Goal: Communication & Community: Answer question/provide support

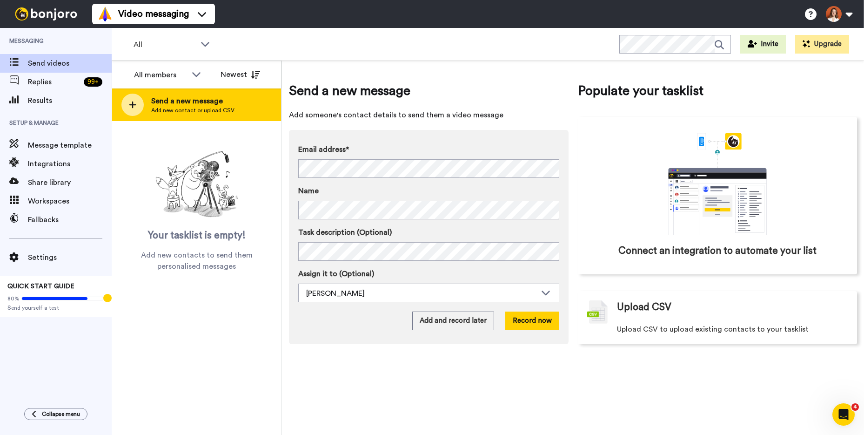
click at [175, 101] on span "Send a new message" at bounding box center [192, 100] width 83 height 11
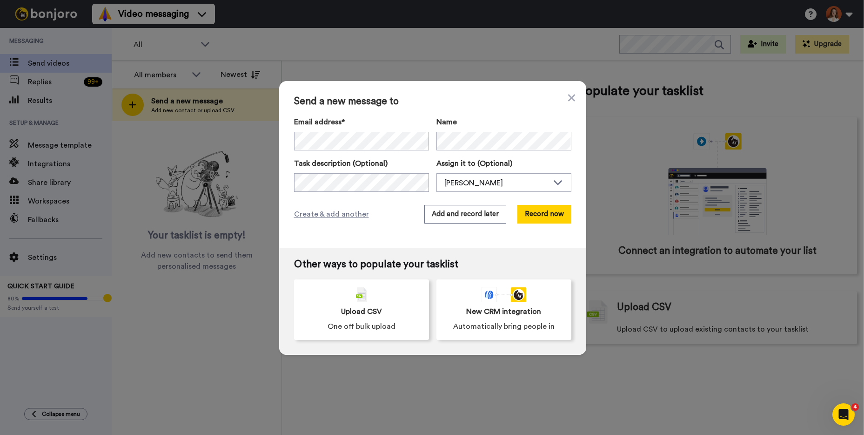
click at [322, 152] on div "Email address* Name Task description (Optional) Assign it to (Optional) Joana G…" at bounding box center [432, 153] width 277 height 75
click at [537, 216] on button "Record now" at bounding box center [544, 214] width 54 height 19
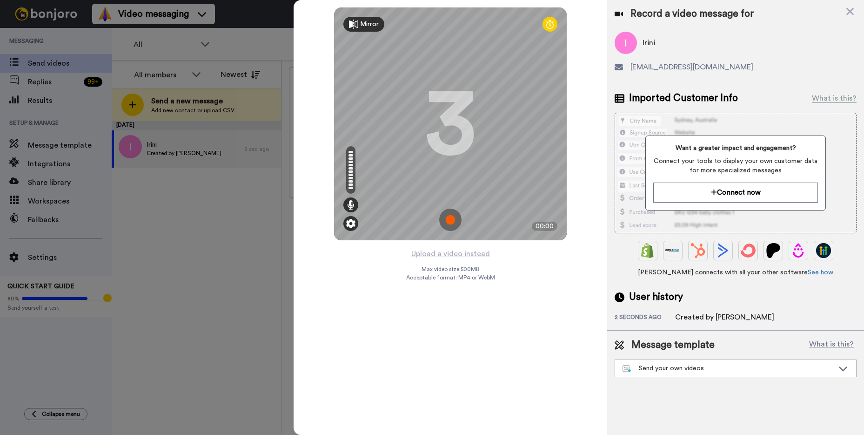
click at [354, 225] on img at bounding box center [350, 223] width 9 height 9
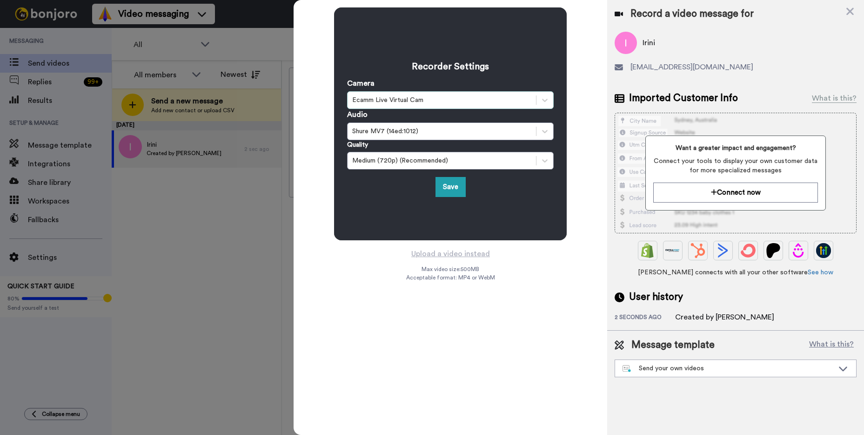
click at [394, 106] on div "Ecamm Live Virtual Cam" at bounding box center [450, 100] width 207 height 18
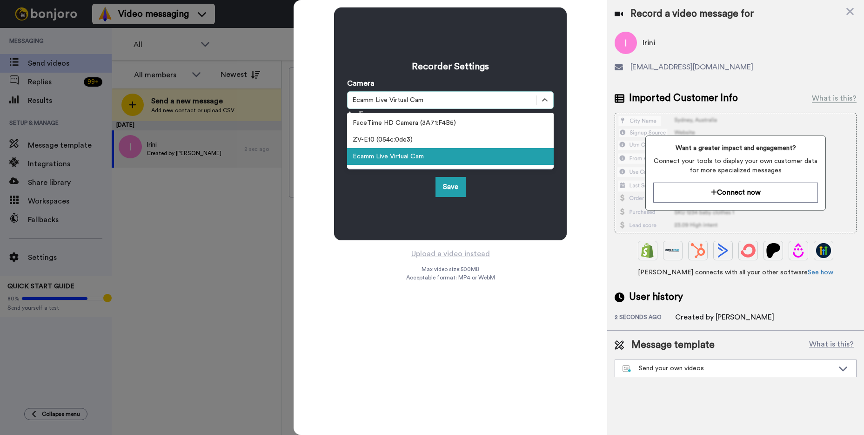
scroll to position [2, 0]
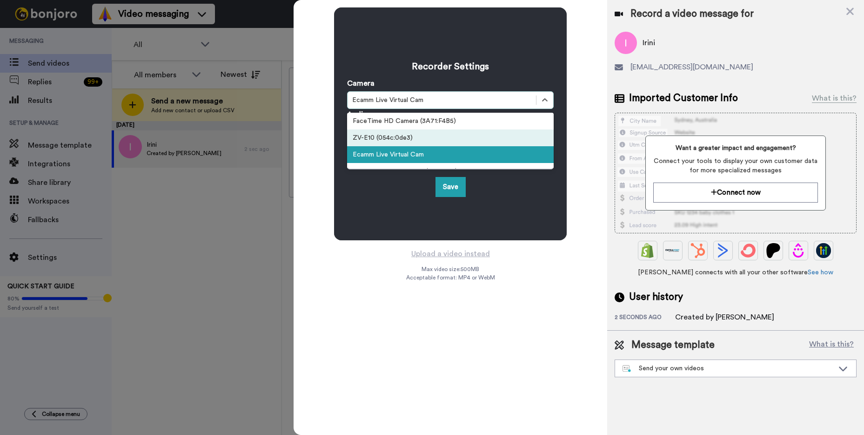
click at [398, 137] on div "ZV-E10 (054c:0de3)" at bounding box center [450, 137] width 207 height 17
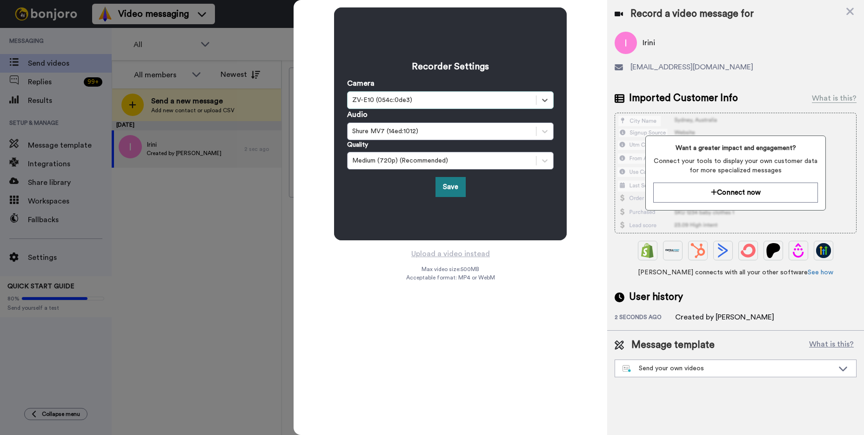
click at [456, 185] on button "Save" at bounding box center [450, 187] width 30 height 20
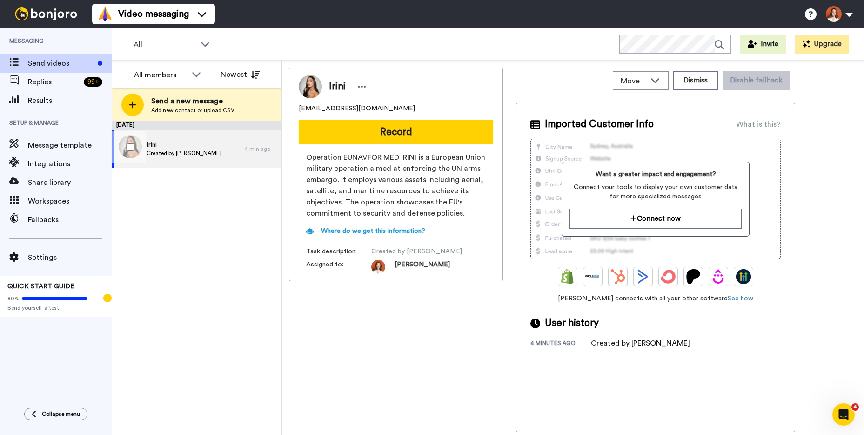
click at [185, 136] on div "Irini Created by Joana Galvao" at bounding box center [178, 148] width 133 height 37
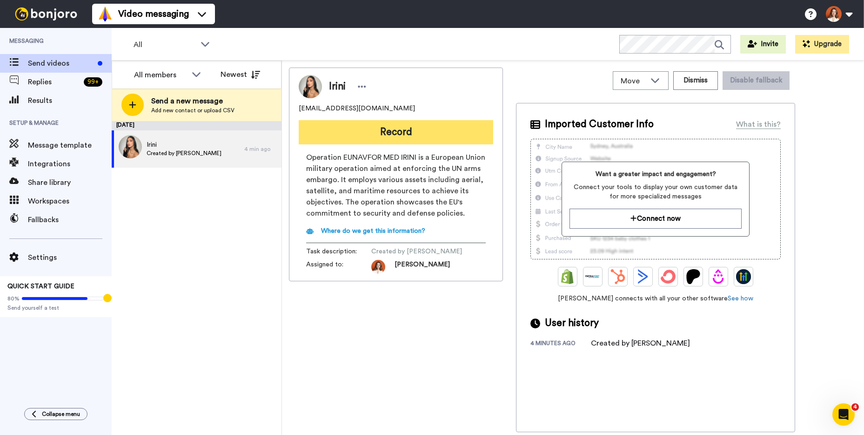
click at [387, 133] on button "Record" at bounding box center [396, 132] width 194 height 24
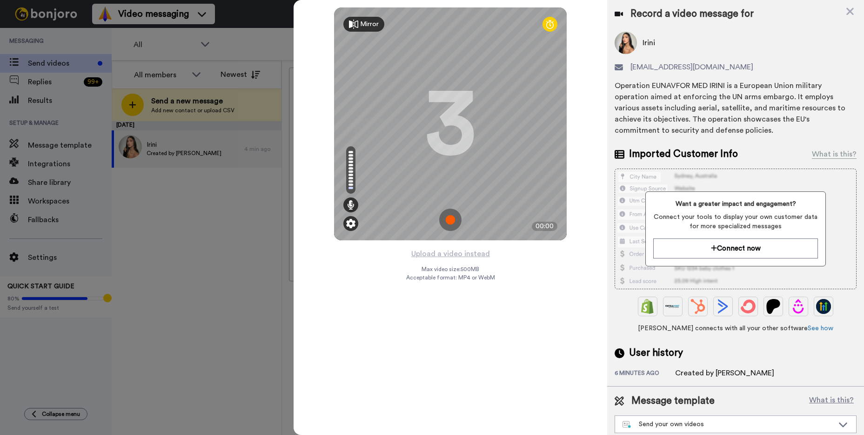
click at [352, 221] on img at bounding box center [350, 223] width 9 height 9
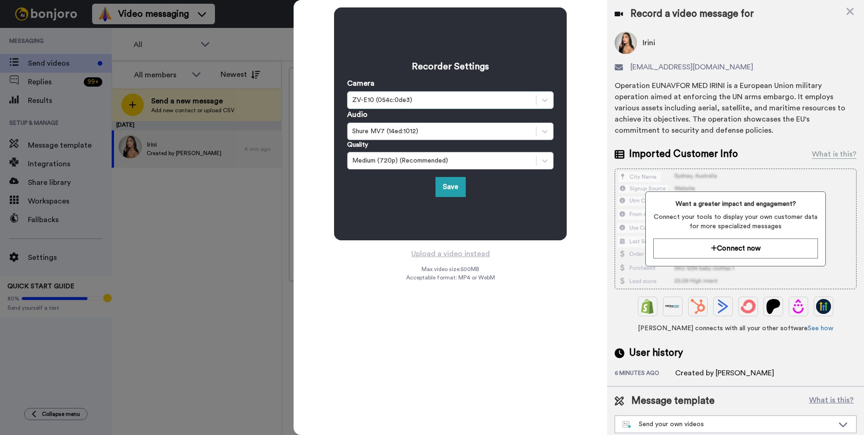
click at [405, 98] on div "ZV-E10 (054c:0de3)" at bounding box center [441, 99] width 179 height 9
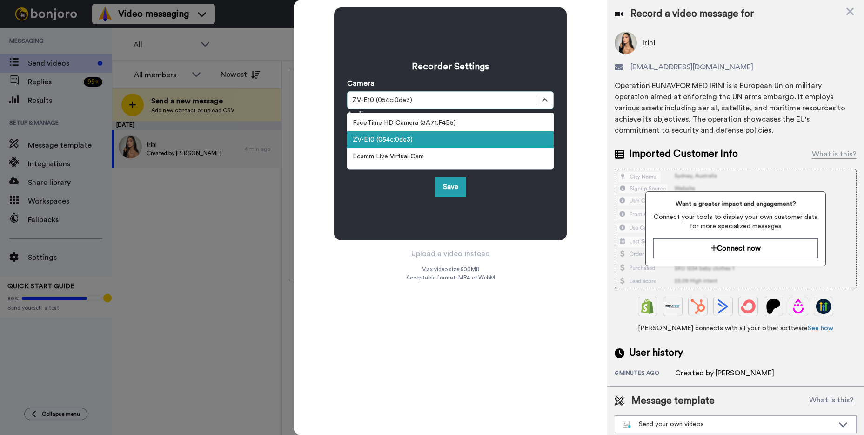
click at [412, 138] on div "ZV-E10 (054c:0de3)" at bounding box center [450, 139] width 207 height 17
click at [428, 97] on div "ZV-E10 (054c:0de3)" at bounding box center [441, 99] width 179 height 9
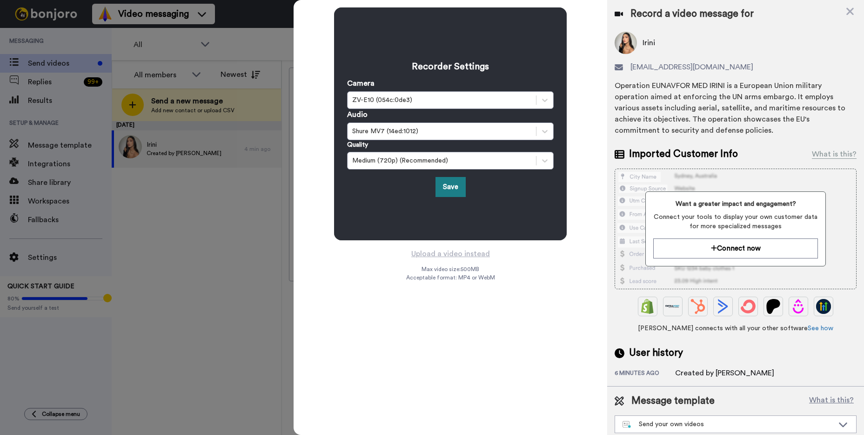
click at [455, 184] on button "Save" at bounding box center [450, 187] width 30 height 20
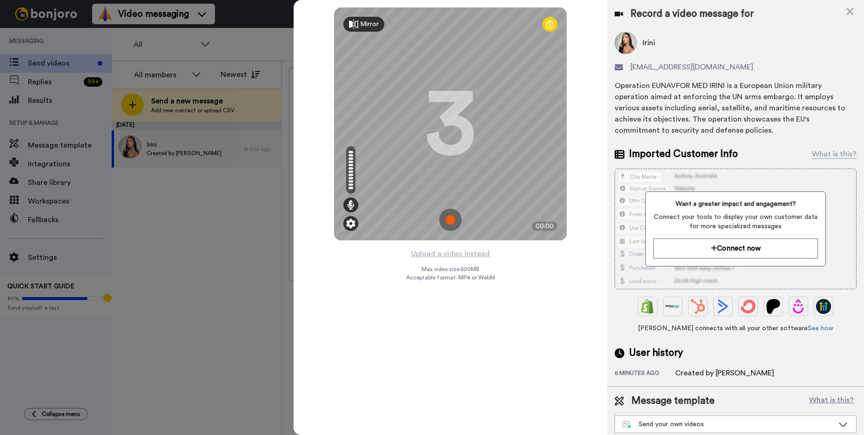
click at [353, 222] on img at bounding box center [350, 223] width 9 height 9
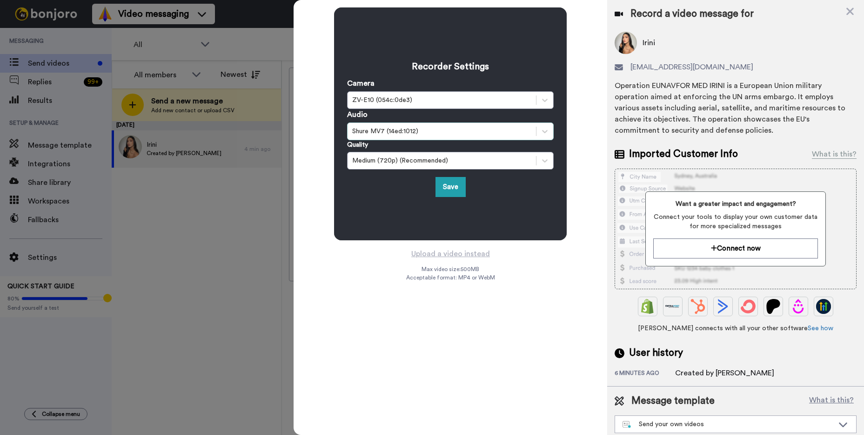
click at [411, 127] on div "Shure MV7 (14ed:1012)" at bounding box center [441, 131] width 179 height 9
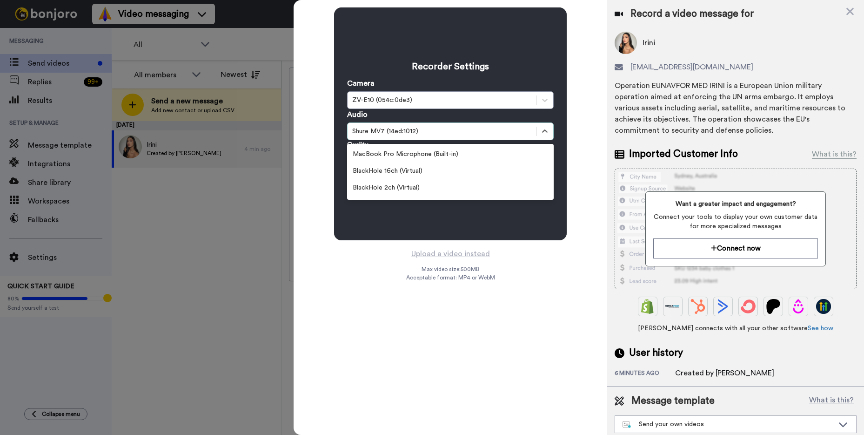
scroll to position [69, 0]
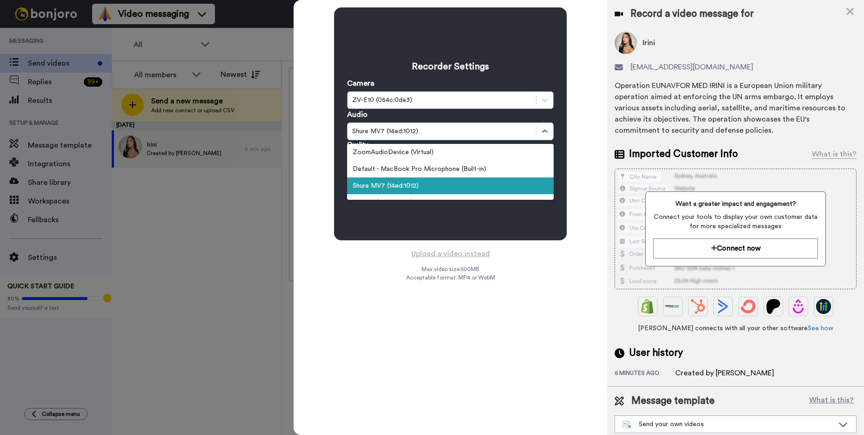
click at [398, 187] on div "Shure MV7 (14ed:1012)" at bounding box center [450, 185] width 207 height 17
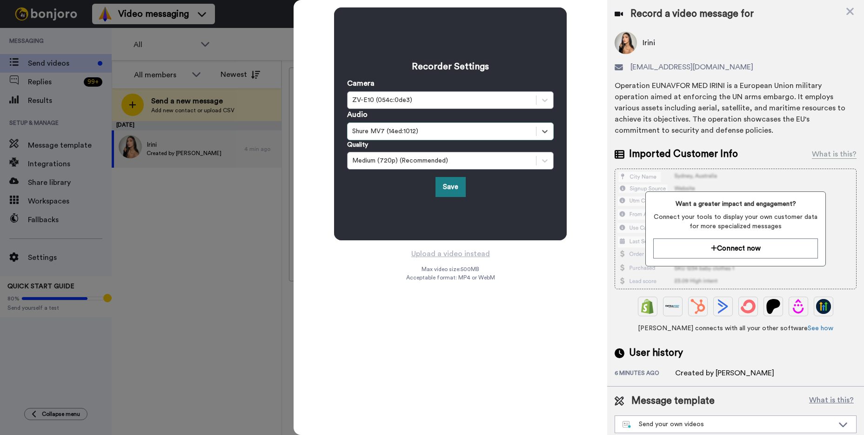
click at [449, 185] on button "Save" at bounding box center [450, 187] width 30 height 20
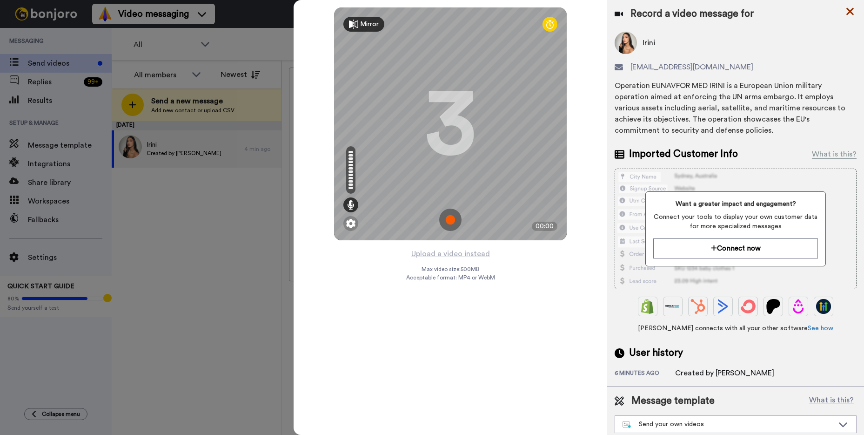
click at [849, 10] on icon at bounding box center [849, 11] width 7 height 7
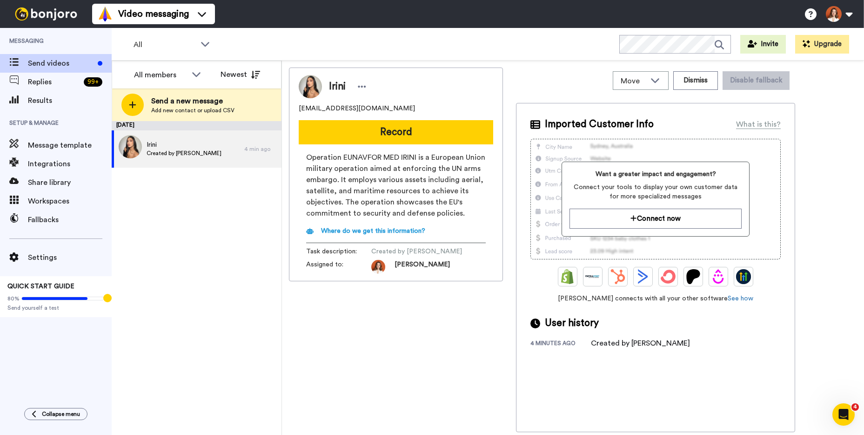
scroll to position [0, 0]
click at [387, 233] on span "Where do we get this information?" at bounding box center [373, 230] width 104 height 7
click at [841, 412] on icon "Open Intercom Messenger" at bounding box center [843, 414] width 15 height 15
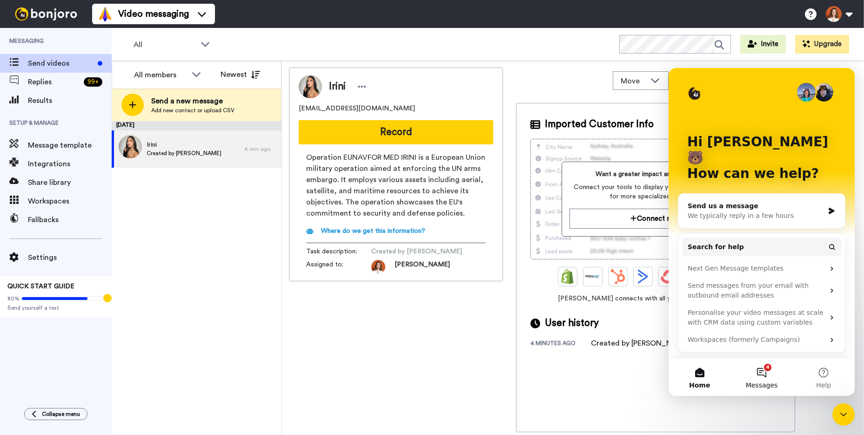
click at [764, 366] on button "4 Messages" at bounding box center [761, 376] width 62 height 37
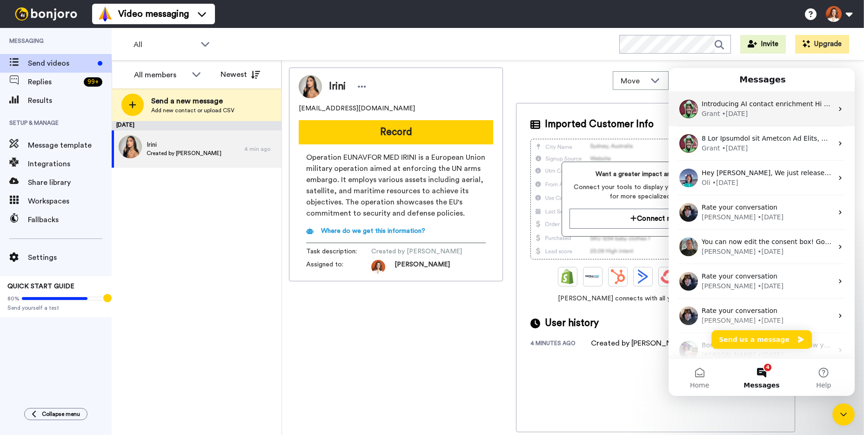
click at [766, 109] on div "Grant • 3d ago" at bounding box center [767, 114] width 131 height 10
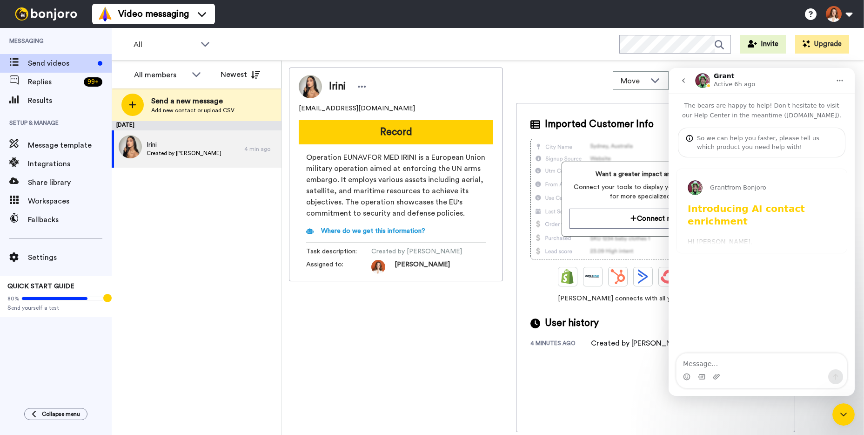
click at [681, 77] on icon "go back" at bounding box center [683, 80] width 7 height 7
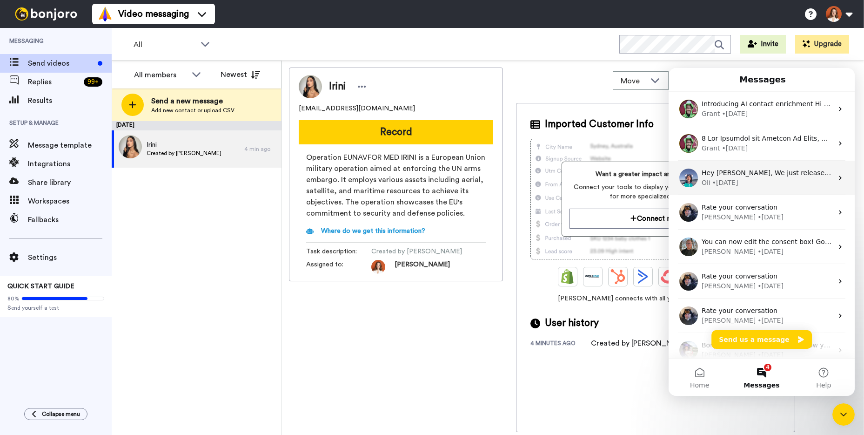
click at [781, 186] on div "Oli • 31w ago" at bounding box center [767, 183] width 131 height 10
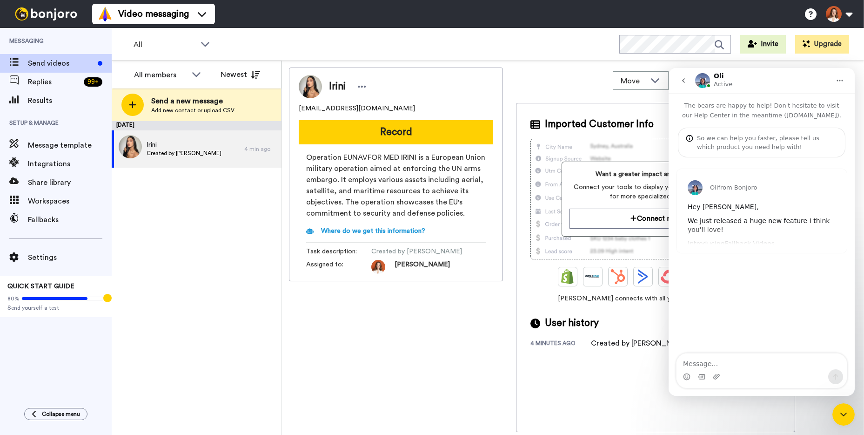
click at [671, 75] on nav "Oli Active" at bounding box center [762, 80] width 186 height 25
click at [678, 77] on button "go back" at bounding box center [684, 81] width 18 height 18
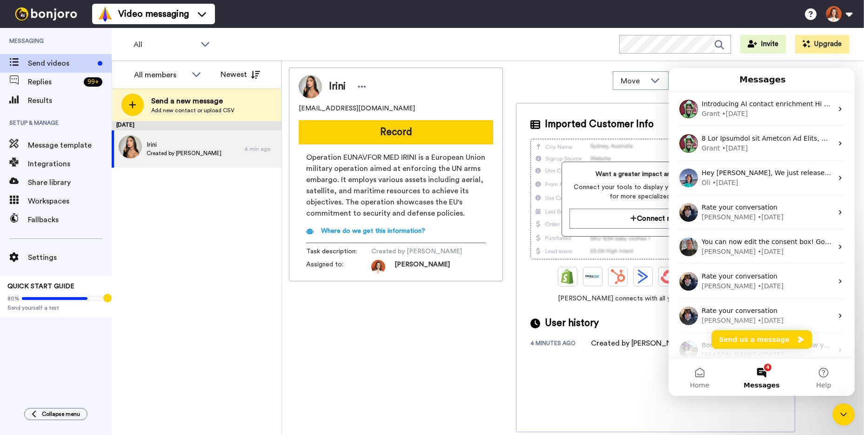
click at [844, 418] on icon "Close Intercom Messenger" at bounding box center [843, 413] width 11 height 11
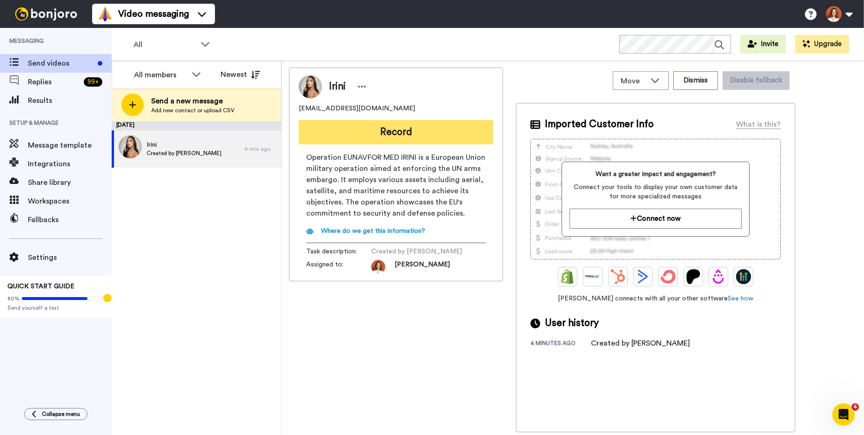
click at [438, 123] on button "Record" at bounding box center [396, 132] width 194 height 24
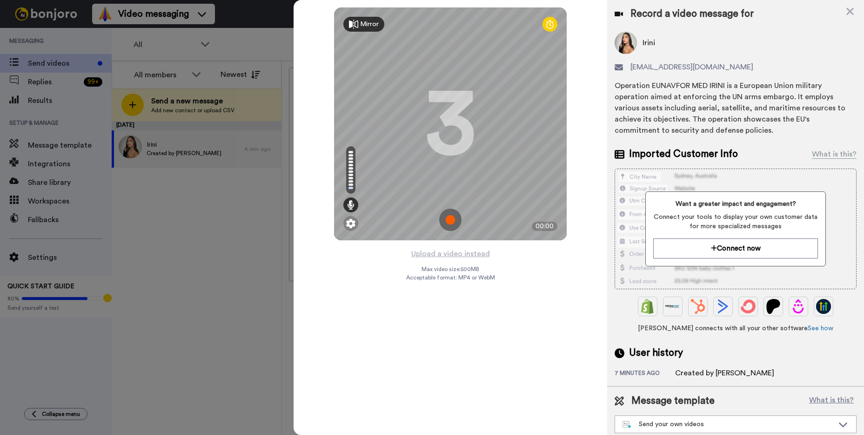
click at [453, 222] on img at bounding box center [450, 219] width 22 height 22
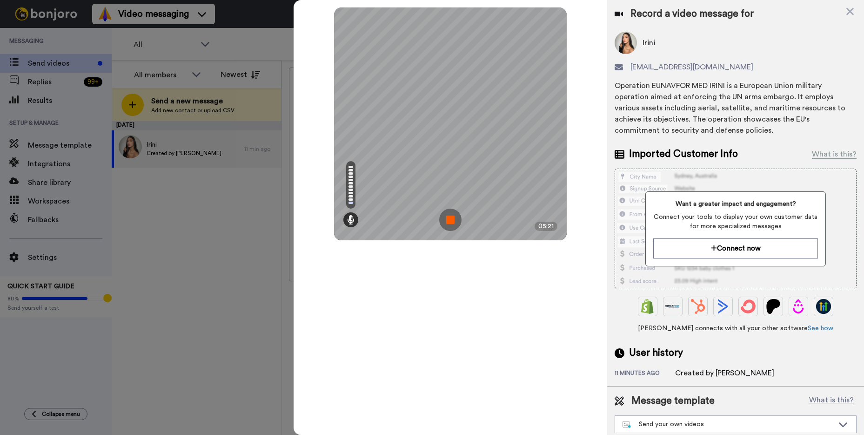
click at [453, 222] on img at bounding box center [450, 219] width 22 height 22
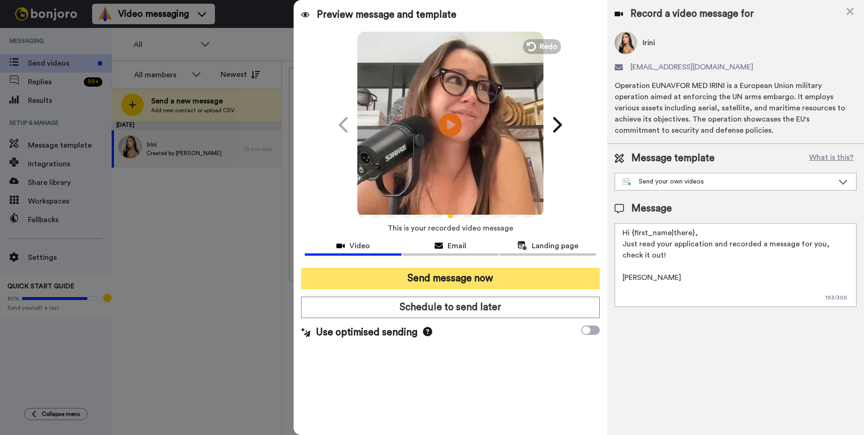
click at [498, 280] on button "Send message now" at bounding box center [450, 277] width 299 height 21
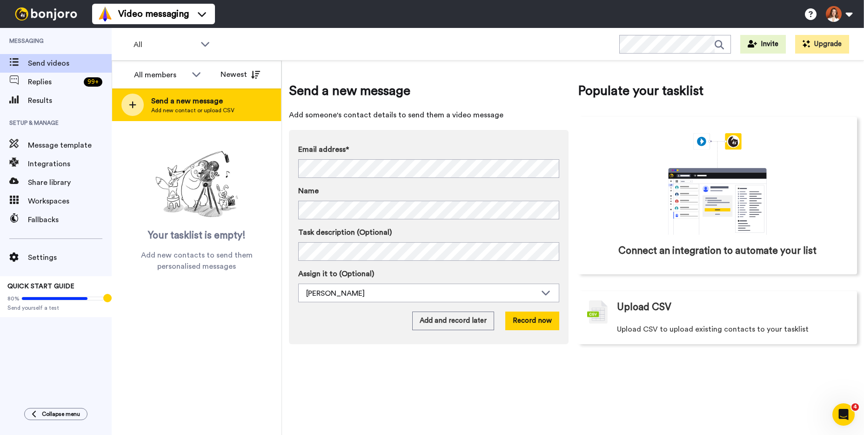
click at [206, 104] on span "Send a new message" at bounding box center [192, 100] width 83 height 11
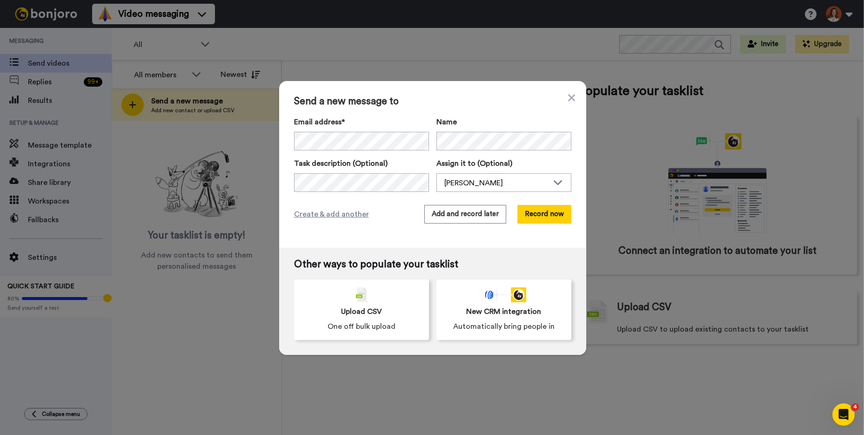
click at [343, 127] on label "Email address*" at bounding box center [361, 121] width 135 height 11
click at [549, 220] on button "Record now" at bounding box center [544, 214] width 54 height 19
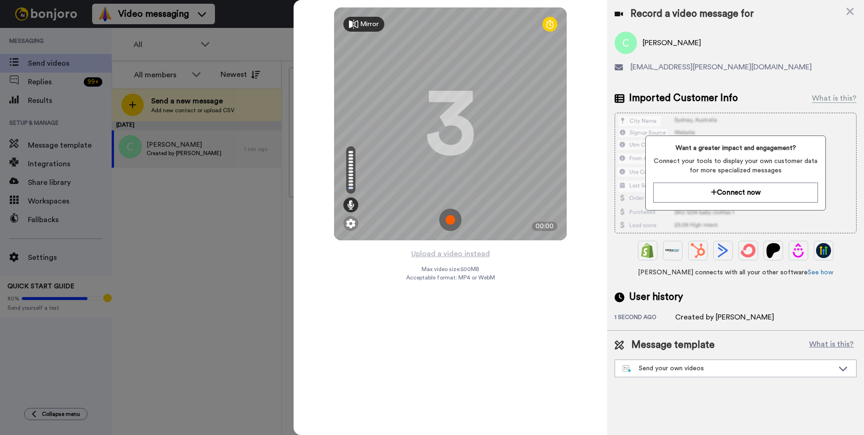
click at [451, 210] on img at bounding box center [450, 219] width 22 height 22
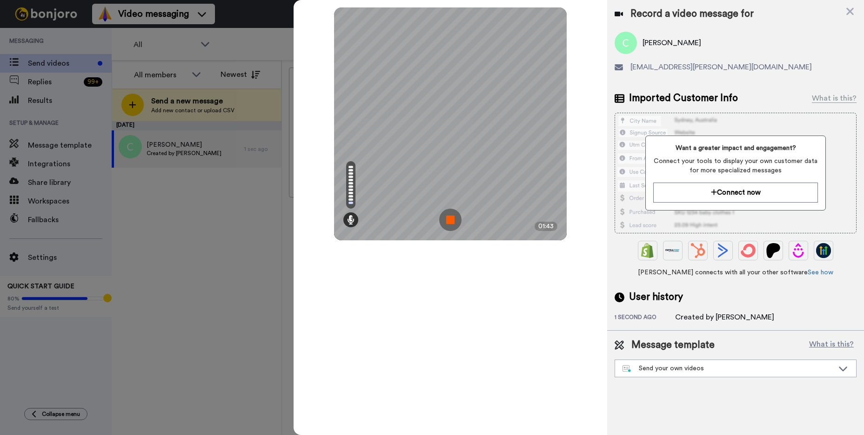
click at [461, 210] on img at bounding box center [450, 219] width 22 height 22
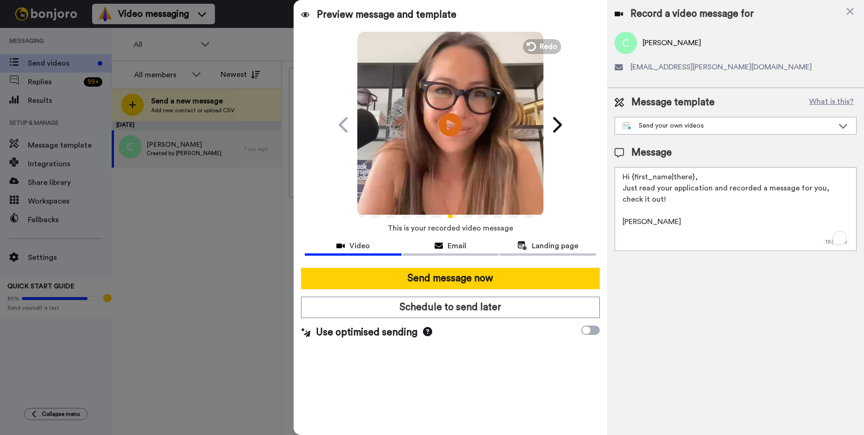
drag, startPoint x: 725, startPoint y: 188, endPoint x: 637, endPoint y: 190, distance: 88.0
click at [637, 190] on textarea "Hi {first_name|there}, Just read your application and recorded a message for yo…" at bounding box center [736, 209] width 242 height 84
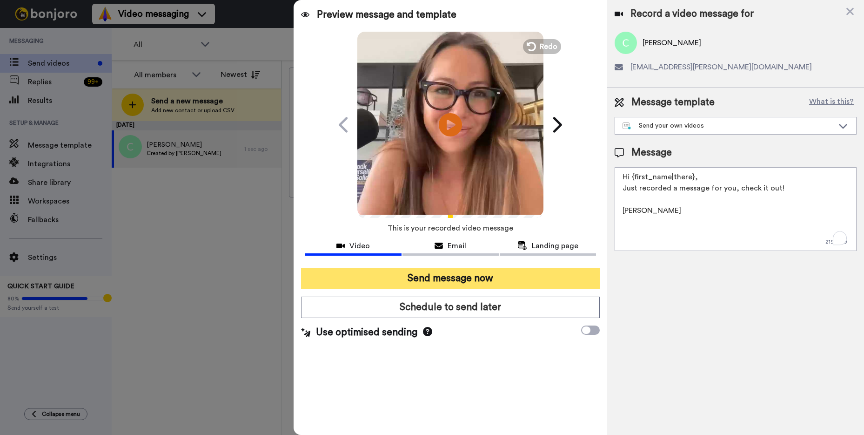
type textarea "Hi {first_name|there}, Just recorded a message for you, check it out! xo, Joana"
click at [531, 279] on button "Send message now" at bounding box center [450, 277] width 299 height 21
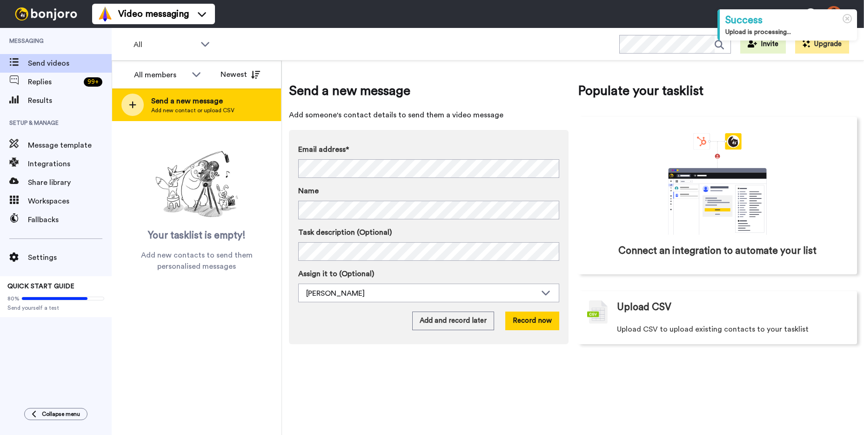
click at [167, 107] on span "Add new contact or upload CSV" at bounding box center [192, 110] width 83 height 7
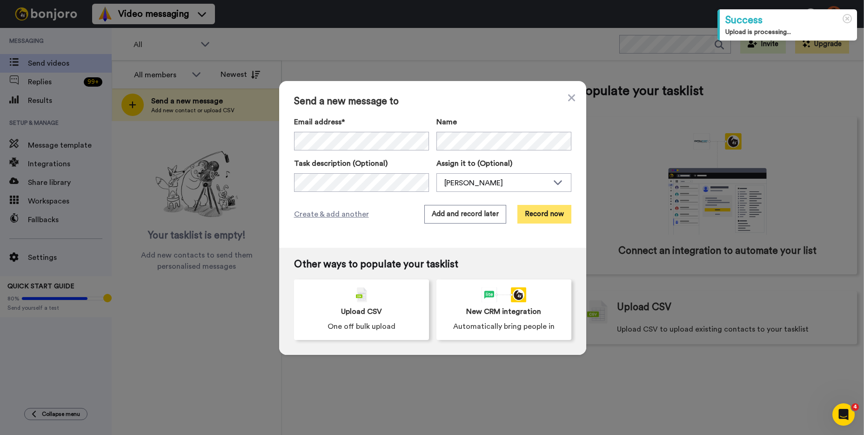
click at [556, 218] on button "Record now" at bounding box center [544, 214] width 54 height 19
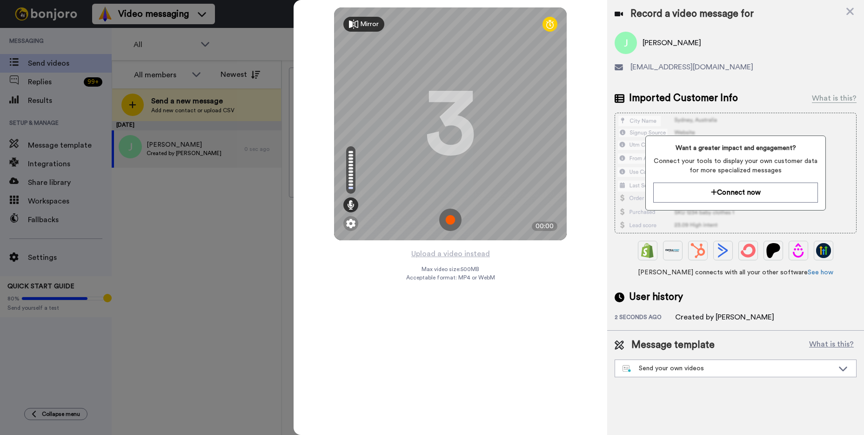
click at [449, 216] on img at bounding box center [450, 219] width 22 height 22
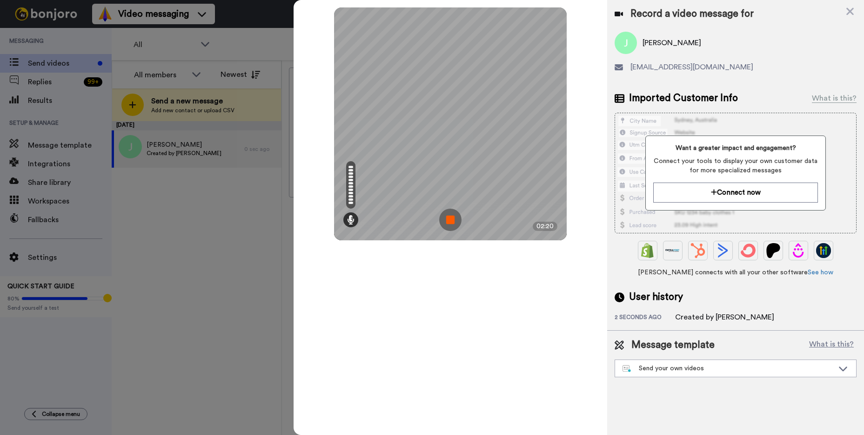
click at [452, 218] on img at bounding box center [450, 219] width 22 height 22
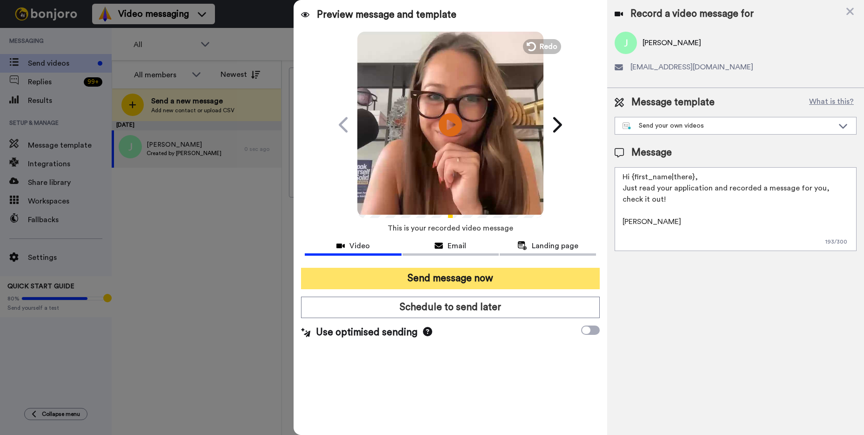
click at [515, 274] on button "Send message now" at bounding box center [450, 277] width 299 height 21
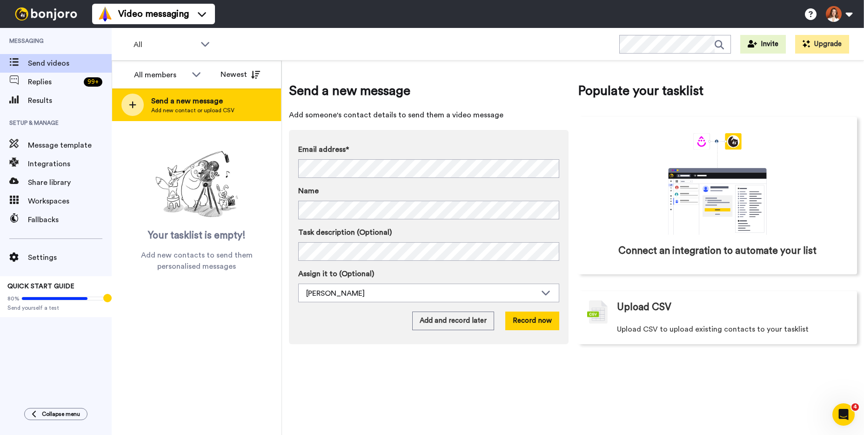
click at [164, 104] on span "Send a new message" at bounding box center [192, 100] width 83 height 11
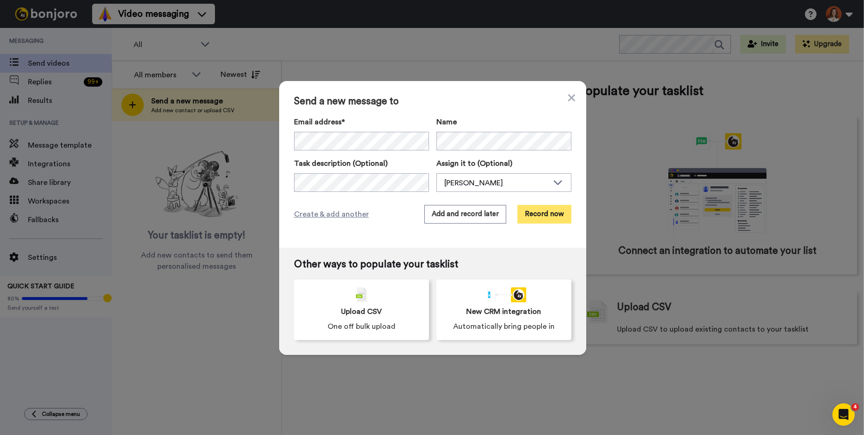
click at [561, 213] on button "Record now" at bounding box center [544, 214] width 54 height 19
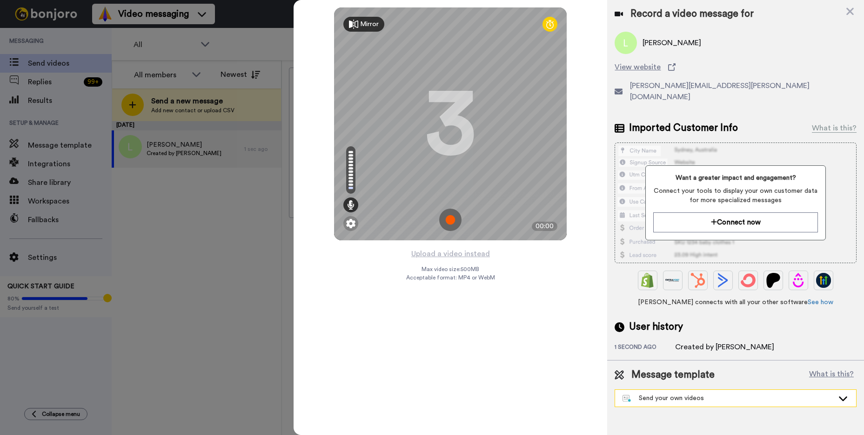
click at [716, 389] on div "Send your own videos" at bounding box center [735, 397] width 241 height 17
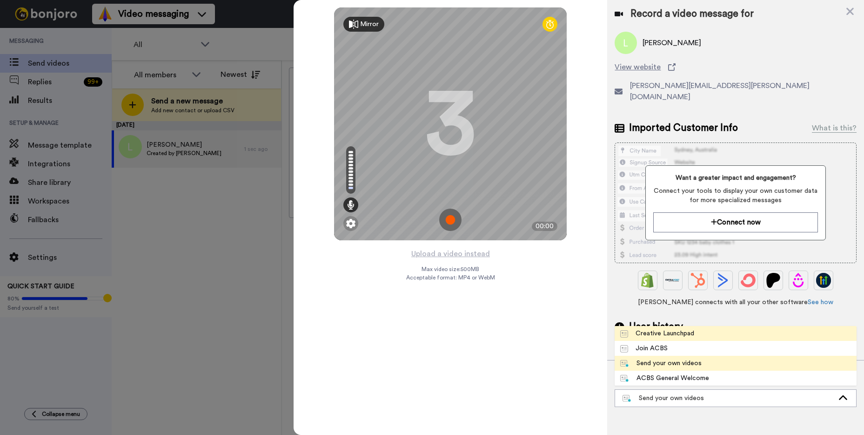
click at [689, 328] on div "Creative Launchpad" at bounding box center [657, 332] width 74 height 9
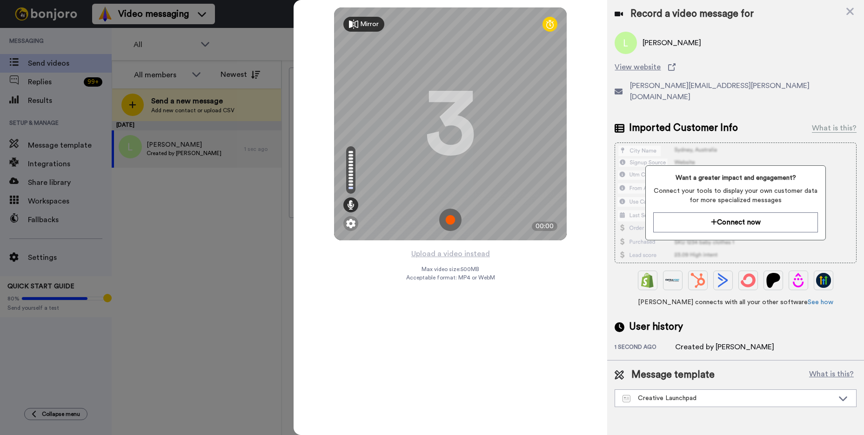
click at [445, 218] on img at bounding box center [450, 219] width 22 height 22
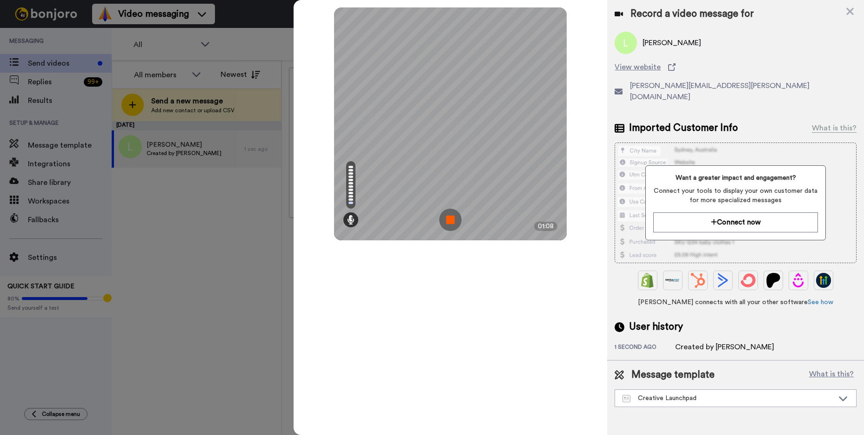
click at [457, 223] on img at bounding box center [450, 219] width 22 height 22
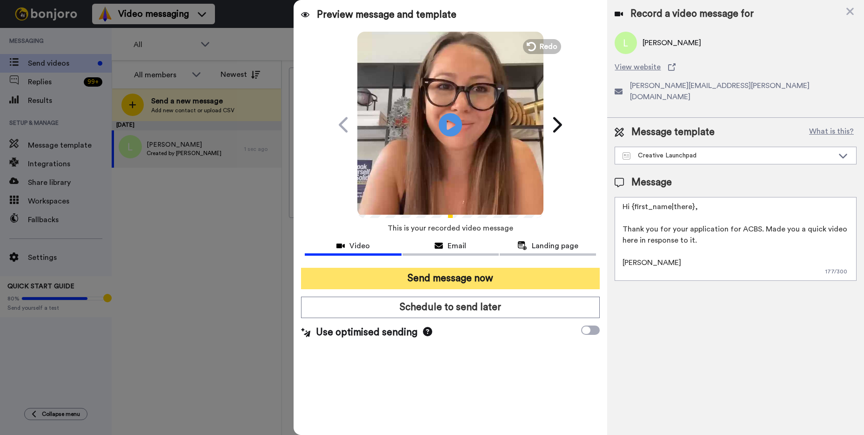
click at [513, 276] on button "Send message now" at bounding box center [450, 277] width 299 height 21
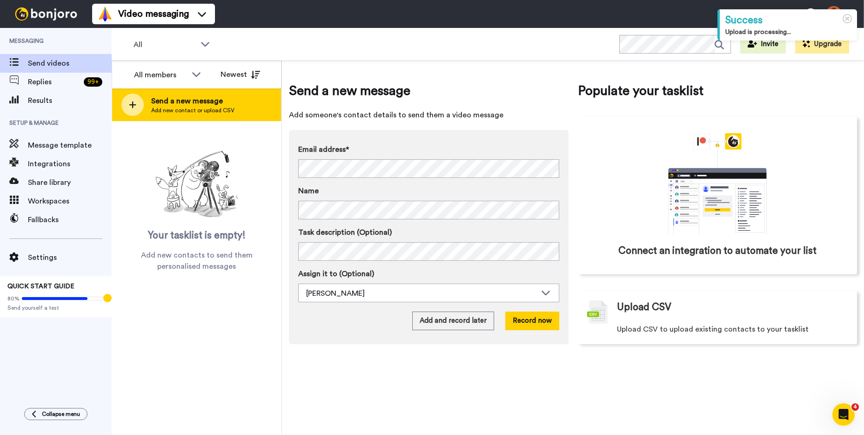
click at [209, 99] on span "Send a new message" at bounding box center [192, 100] width 83 height 11
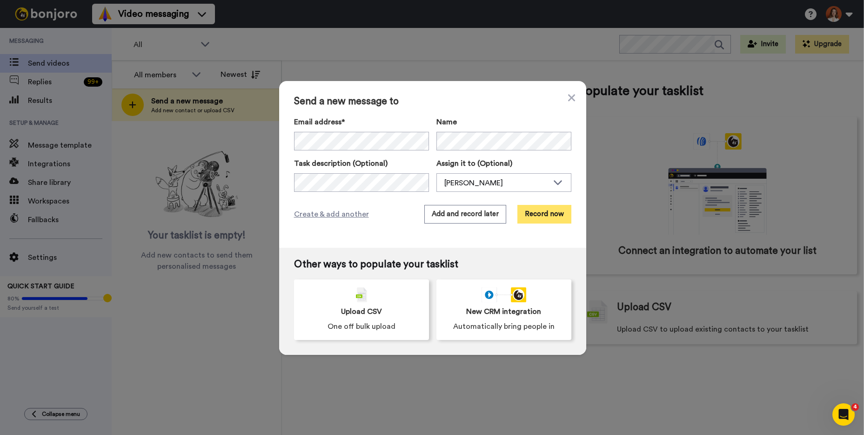
click at [555, 213] on button "Record now" at bounding box center [544, 214] width 54 height 19
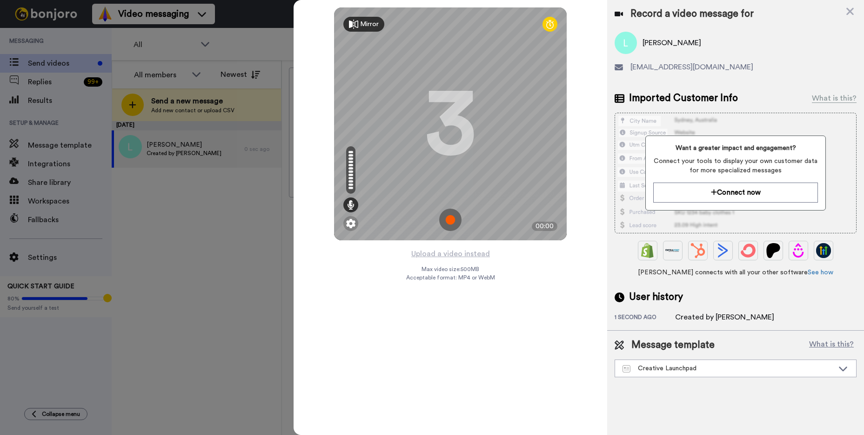
click at [452, 221] on img at bounding box center [450, 219] width 22 height 22
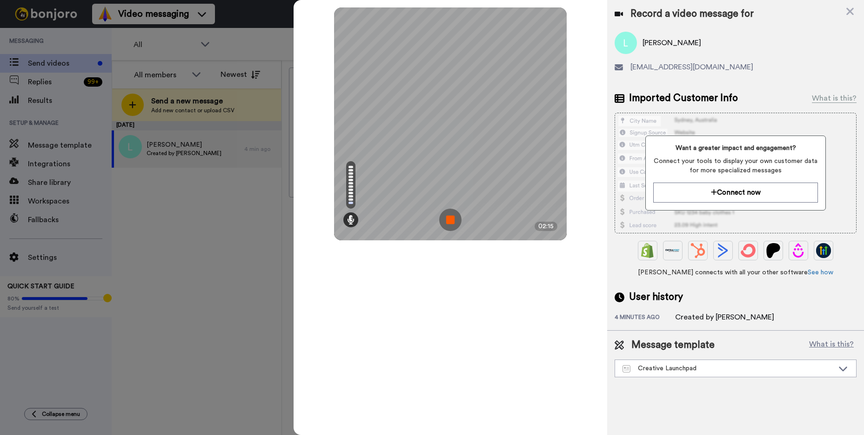
click at [450, 221] on img at bounding box center [450, 219] width 22 height 22
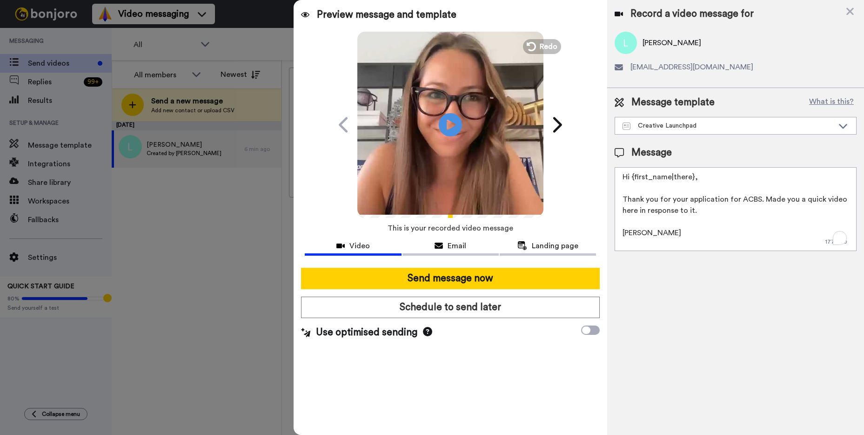
drag, startPoint x: 755, startPoint y: 199, endPoint x: 671, endPoint y: 198, distance: 83.8
click at [671, 198] on textarea "Hi {first_name|there}, Thank you for your application for ACBS. Made you a quic…" at bounding box center [736, 209] width 242 height 84
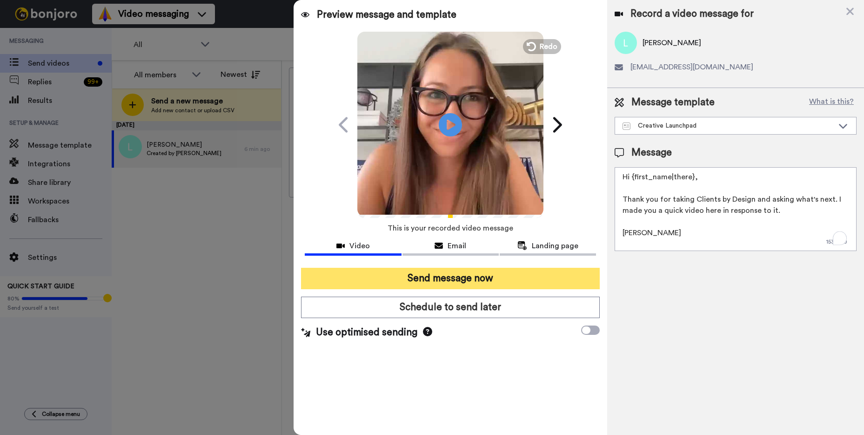
type textarea "Hi {first_name|there}, Thank you for taking Clients by Design and asking what's…"
click at [521, 270] on button "Send message now" at bounding box center [450, 277] width 299 height 21
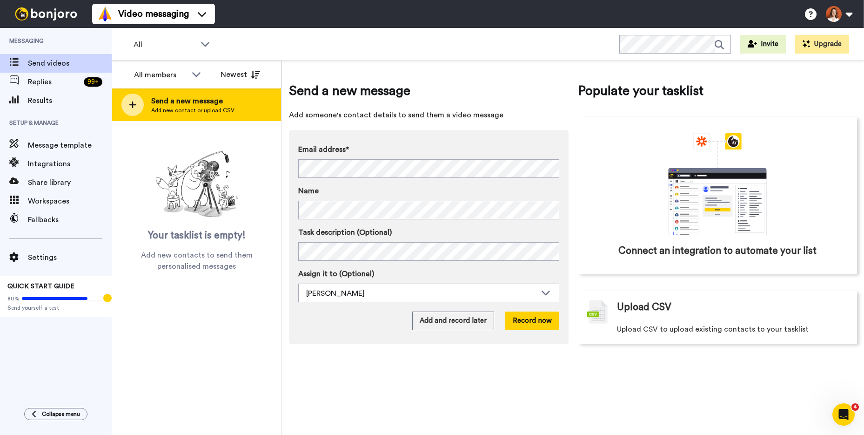
click at [176, 107] on span "Add new contact or upload CSV" at bounding box center [192, 110] width 83 height 7
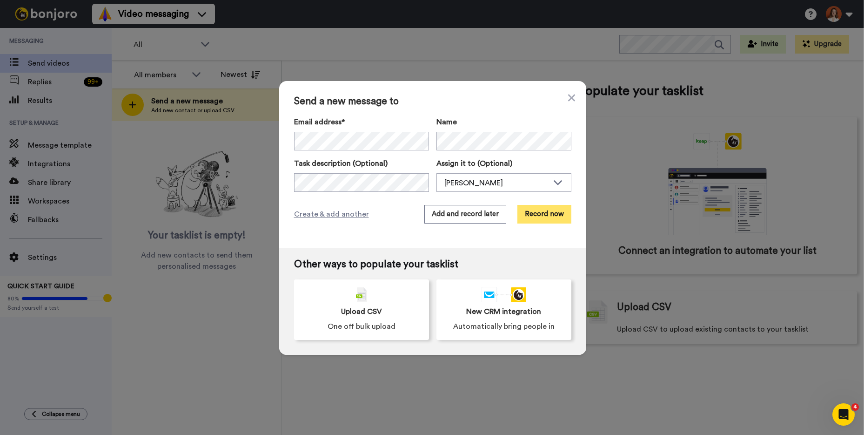
click at [545, 210] on button "Record now" at bounding box center [544, 214] width 54 height 19
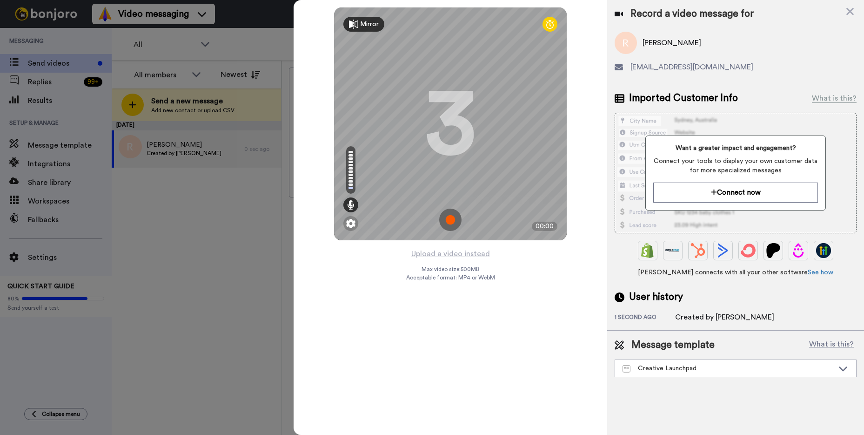
click at [455, 218] on img at bounding box center [450, 219] width 22 height 22
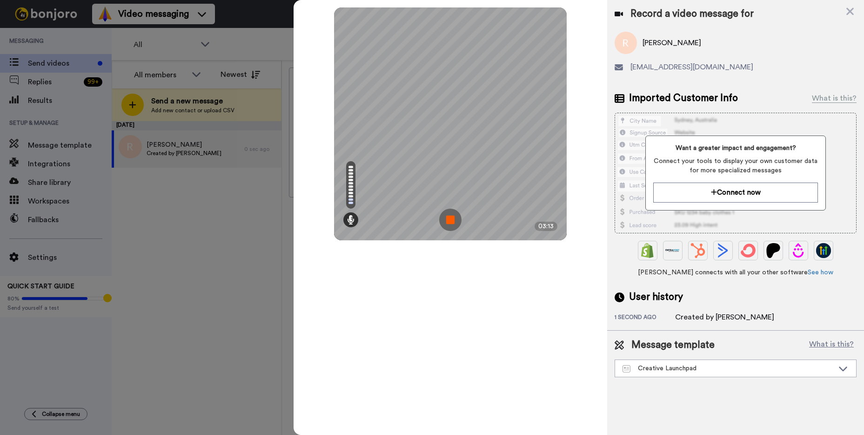
click at [450, 220] on img at bounding box center [450, 219] width 22 height 22
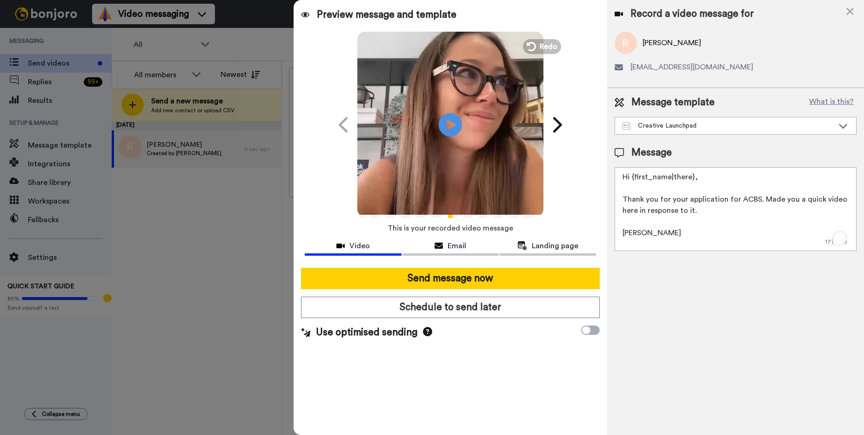
drag, startPoint x: 707, startPoint y: 211, endPoint x: 671, endPoint y: 199, distance: 37.2
click at [671, 199] on textarea "Hi {first_name|there}, Thank you for your application for ACBS. Made you a quic…" at bounding box center [736, 209] width 242 height 84
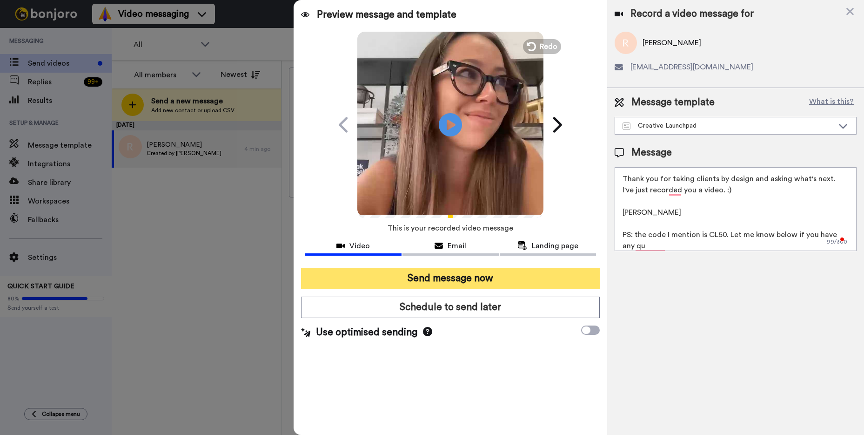
scroll to position [32, 0]
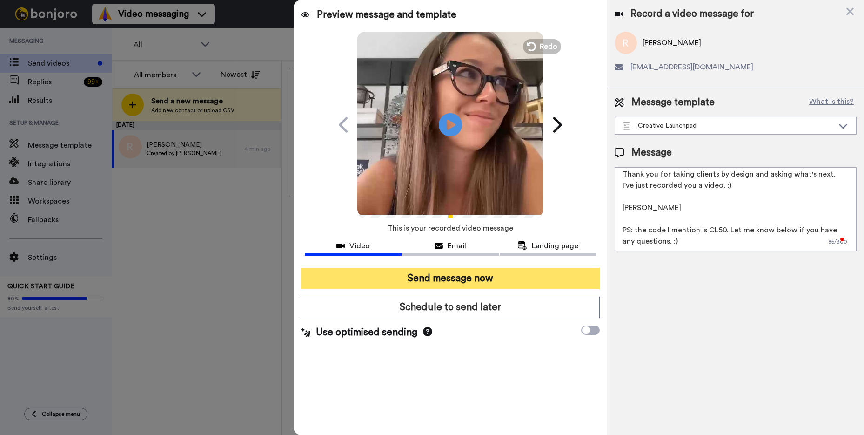
type textarea "Hi {first_name|there}, Thank you for taking clients by design and asking what's…"
click at [421, 276] on button "Send message now" at bounding box center [450, 277] width 299 height 21
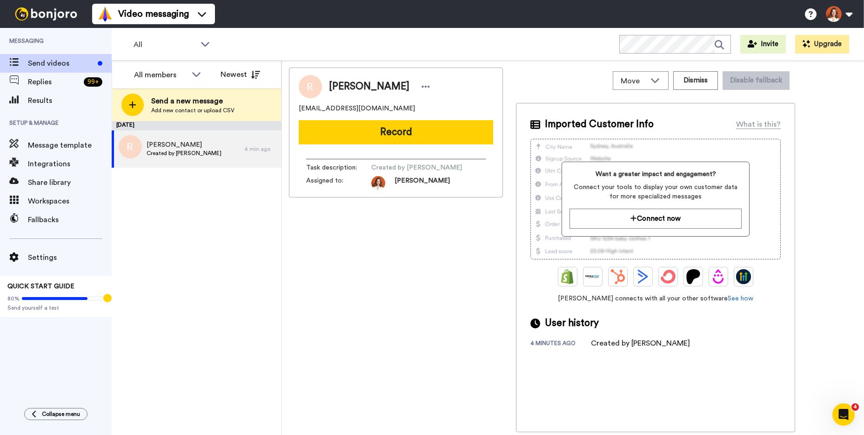
scroll to position [0, 0]
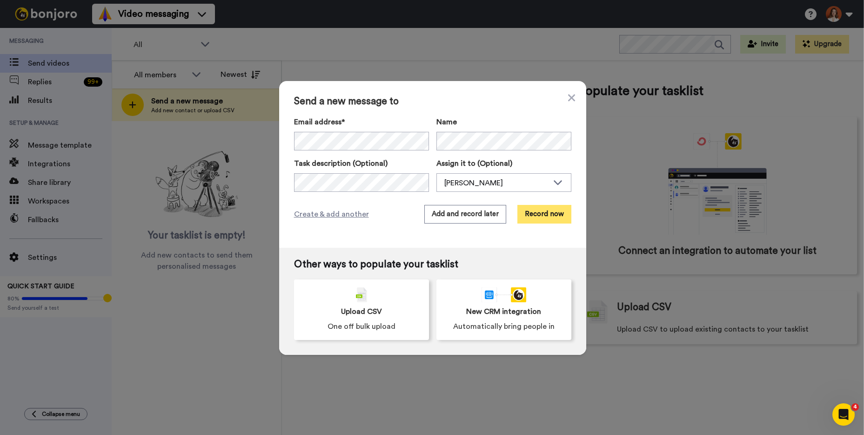
click at [538, 211] on button "Record now" at bounding box center [544, 214] width 54 height 19
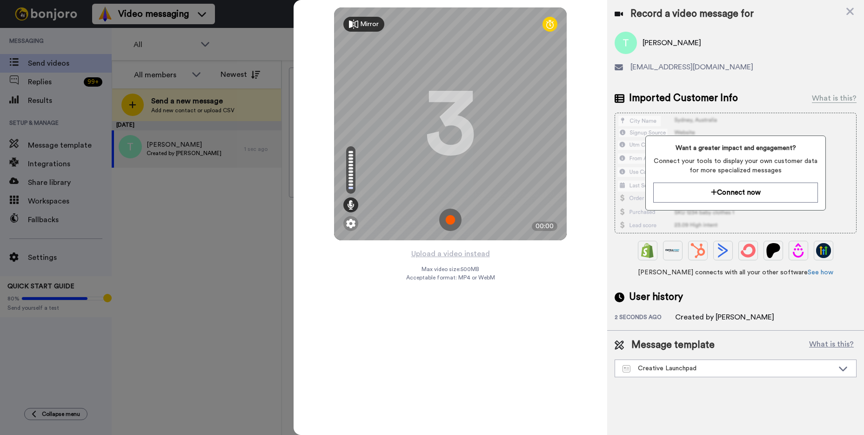
click at [452, 217] on img at bounding box center [450, 219] width 22 height 22
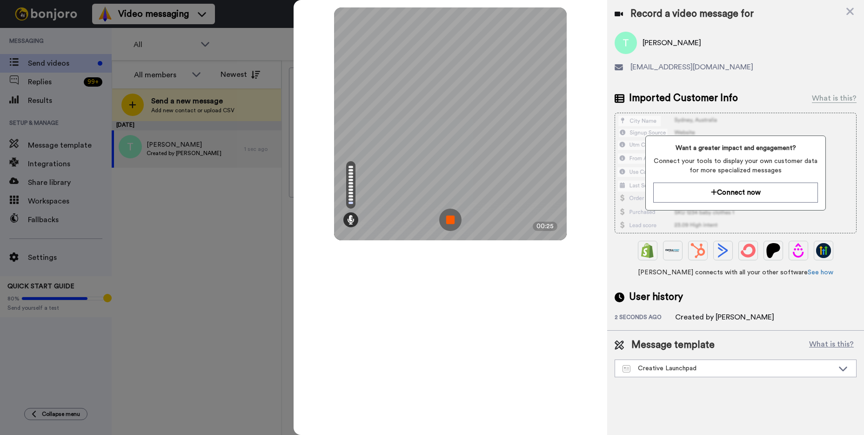
click at [456, 216] on img at bounding box center [450, 219] width 22 height 22
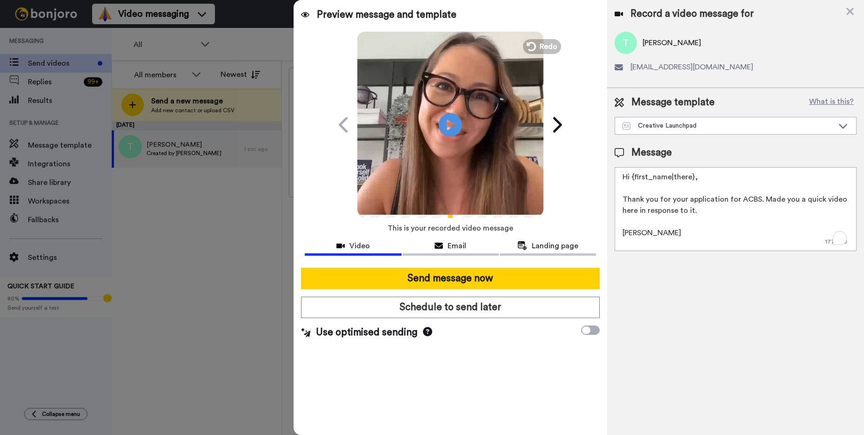
drag, startPoint x: 723, startPoint y: 210, endPoint x: 642, endPoint y: 201, distance: 81.9
click at [642, 201] on textarea "Hi {first_name|there}, Thank you for your application for ACBS. Made you a quic…" at bounding box center [736, 209] width 242 height 84
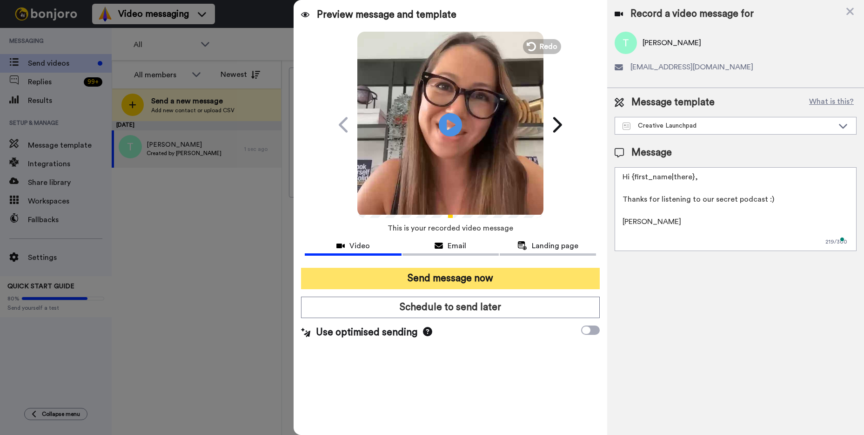
type textarea "Hi {first_name|there}, Thanks for listening to our secret podcast :) [PERSON_NA…"
click at [465, 274] on button "Send message now" at bounding box center [450, 277] width 299 height 21
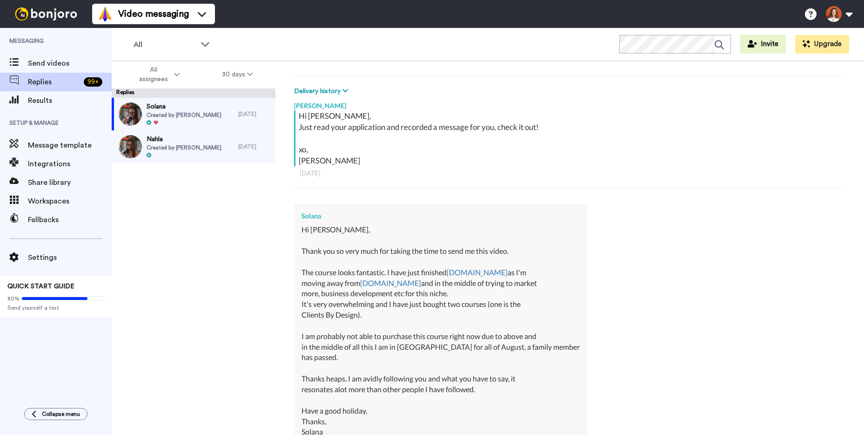
scroll to position [249, 0]
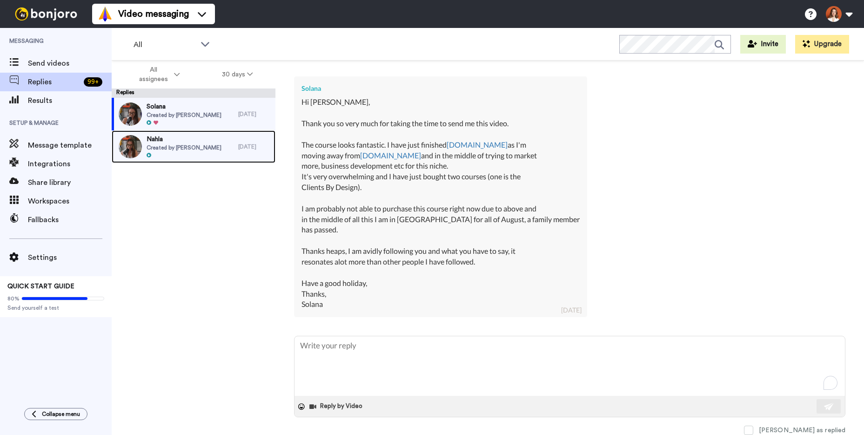
click at [217, 146] on div "Nahla Created by [PERSON_NAME]" at bounding box center [175, 146] width 127 height 33
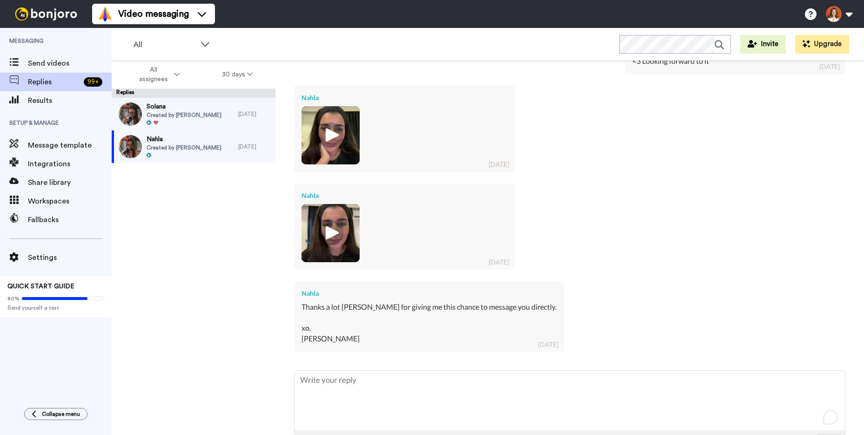
scroll to position [353, 0]
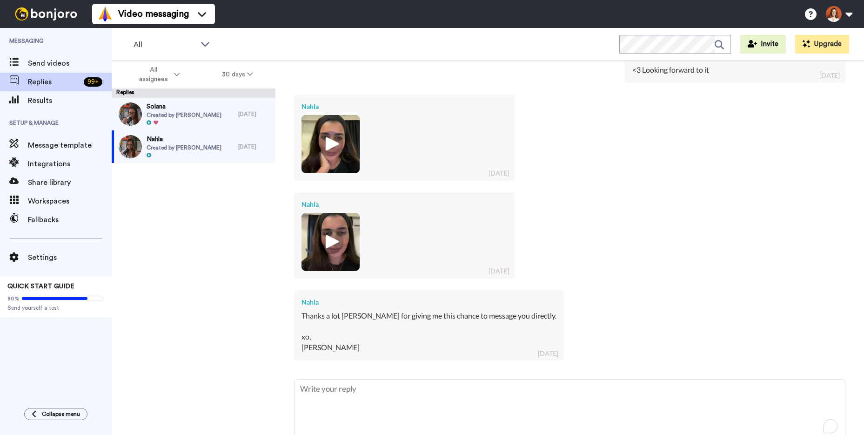
click at [335, 142] on img at bounding box center [331, 144] width 26 height 26
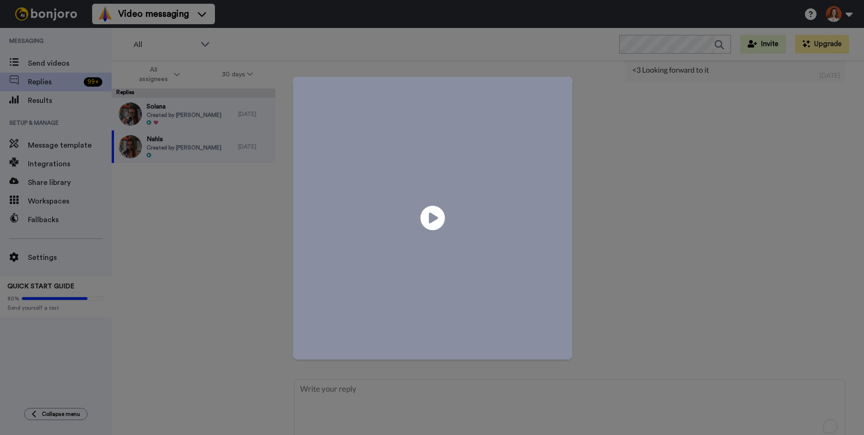
click at [437, 214] on icon at bounding box center [432, 218] width 25 height 25
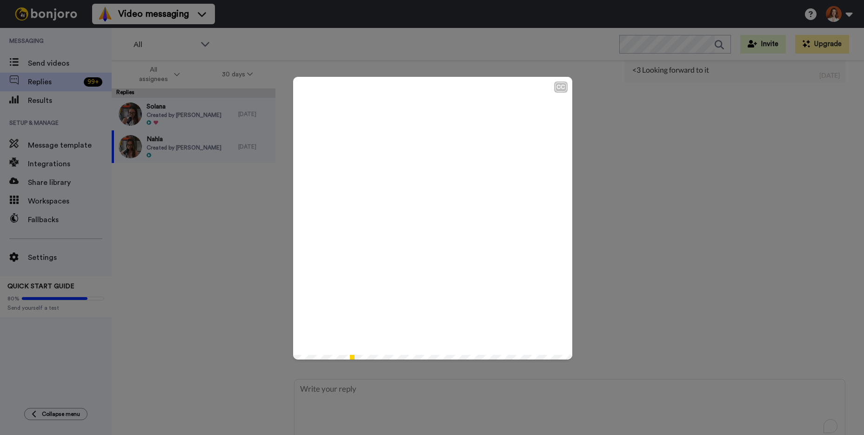
click at [574, 53] on div "CC Play/Pause 4:00 / 4:00" at bounding box center [432, 217] width 864 height 435
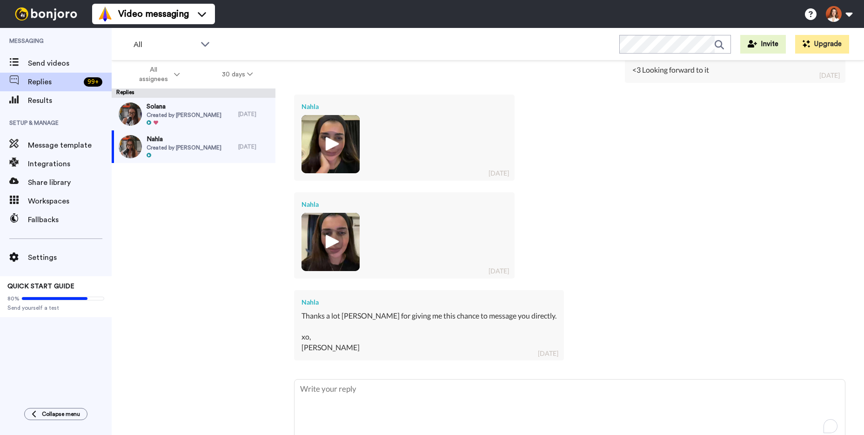
type textarea "x"
